Goal: Information Seeking & Learning: Learn about a topic

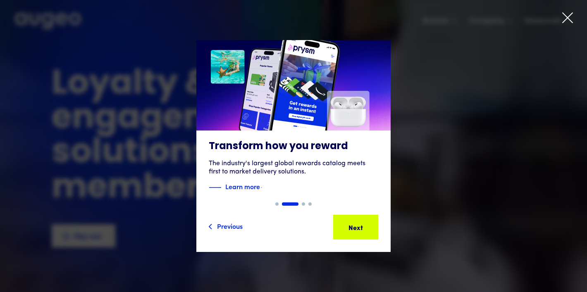
click at [571, 18] on icon at bounding box center [568, 18] width 12 height 12
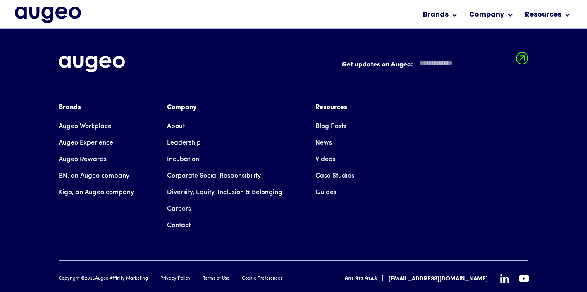
scroll to position [1880, 0]
click at [179, 201] on link "Careers" at bounding box center [179, 209] width 24 height 17
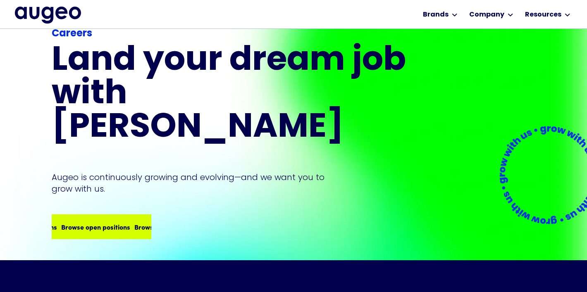
scroll to position [62, 0]
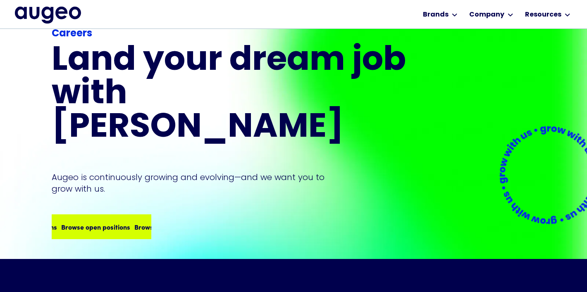
click at [118, 222] on div "Browse open positions" at bounding box center [145, 227] width 69 height 10
